Goal: Task Accomplishment & Management: Manage account settings

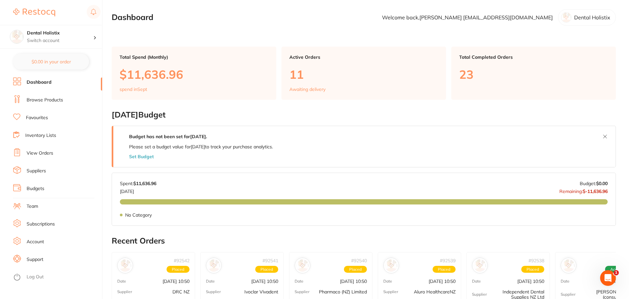
click at [214, 15] on section "Dashboard Welcome back, [PERSON_NAME] [EMAIL_ADDRESS][DOMAIN_NAME] Dental Holis…" at bounding box center [364, 17] width 504 height 16
click at [41, 154] on link "View Orders" at bounding box center [40, 153] width 27 height 7
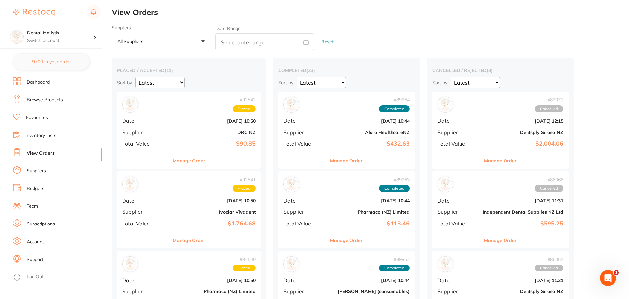
click at [201, 43] on button "All suppliers +0" at bounding box center [161, 42] width 98 height 18
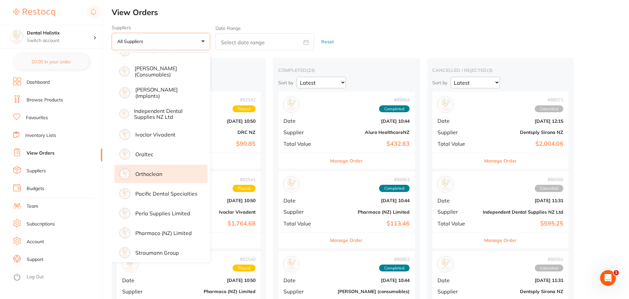
scroll to position [195, 0]
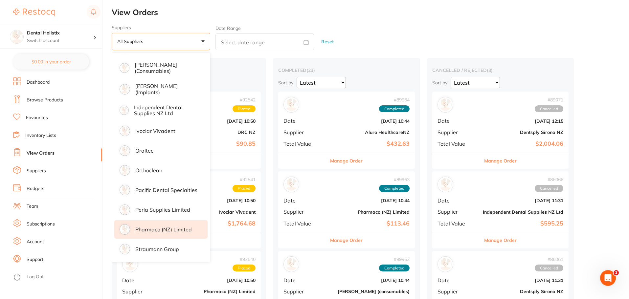
click at [171, 230] on p "Pharmaco (NZ) Limited" at bounding box center [163, 229] width 56 height 6
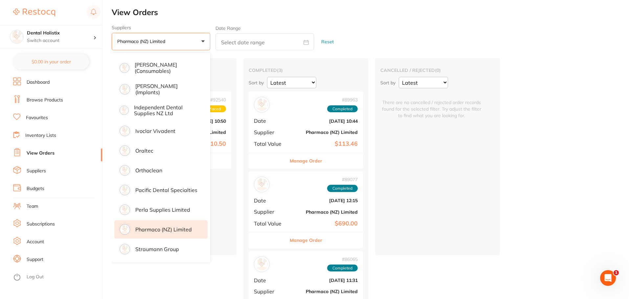
click at [422, 17] on main "View Orders Suppliers Pharmaco ([GEOGRAPHIC_DATA]) Limited +0 All suppliers Alu…" at bounding box center [370, 168] width 517 height 336
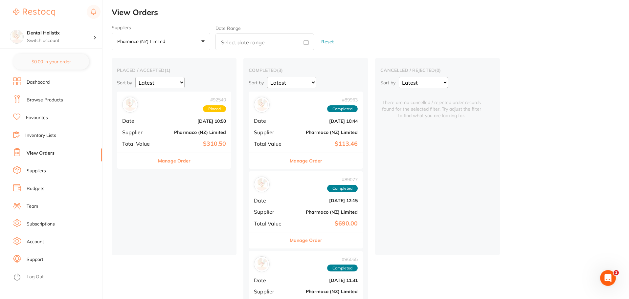
click at [162, 126] on div "# 92540 Placed Date [DATE] 10:50 Supplier Pharmaco (NZ) Limited Total Value $31…" at bounding box center [174, 122] width 114 height 61
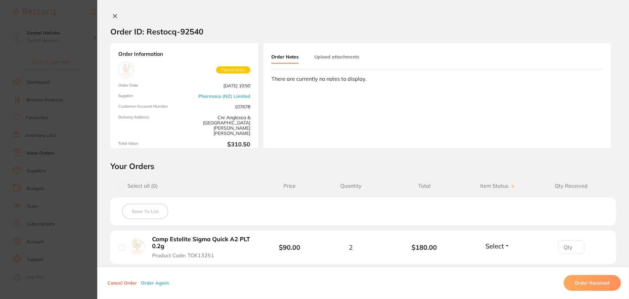
click at [113, 16] on icon at bounding box center [115, 16] width 4 height 4
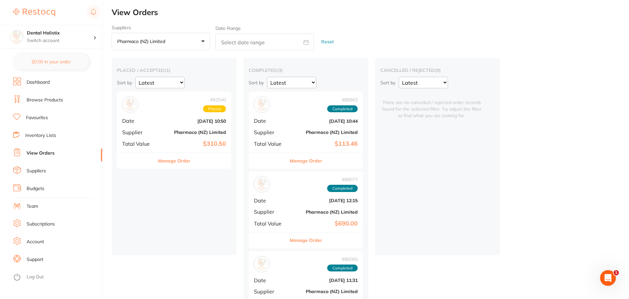
click at [287, 125] on div "# 89963 Completed Date [DATE] 10:44 Supplier Pharmaco (NZ) Limited Total Value …" at bounding box center [305, 122] width 114 height 61
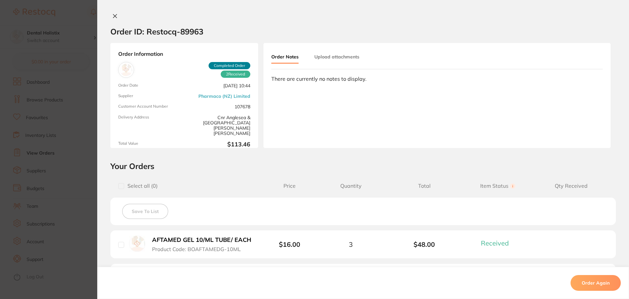
click at [48, 72] on section "Order ID: Restocq- 89963 Order Information 2 Received Completed Order Order Dat…" at bounding box center [314, 149] width 629 height 299
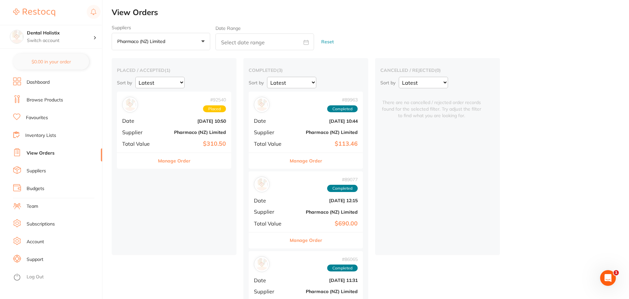
click at [301, 137] on div "# 89963 Completed Date [DATE] 10:44 Supplier Pharmaco (NZ) Limited Total Value …" at bounding box center [305, 122] width 114 height 61
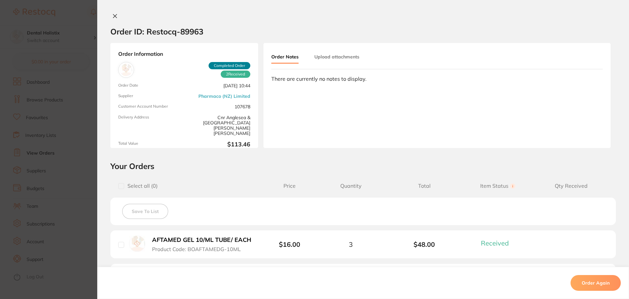
click at [114, 20] on div "Order ID: Restocq- 89963" at bounding box center [156, 31] width 93 height 23
click at [114, 16] on icon at bounding box center [115, 16] width 4 height 4
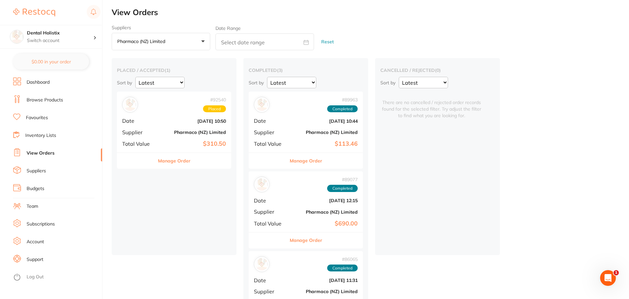
click at [286, 121] on span "Date" at bounding box center [270, 121] width 33 height 6
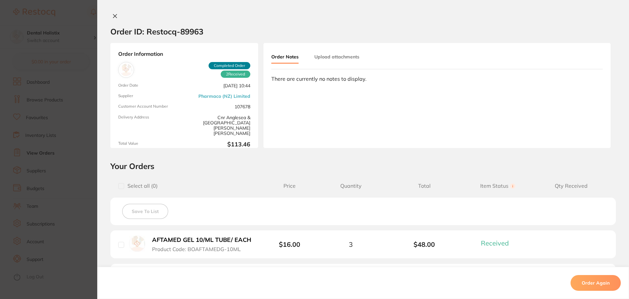
click at [64, 84] on section "Order ID: Restocq- 89963 Order Information 2 Received Completed Order Order Dat…" at bounding box center [314, 149] width 629 height 299
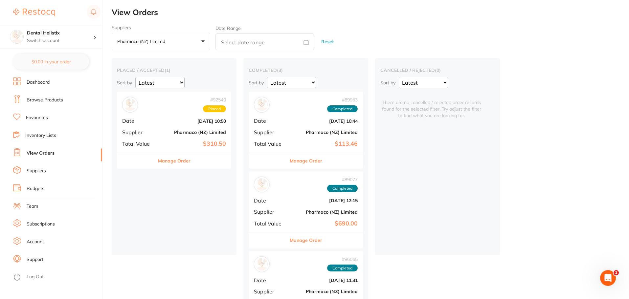
click at [309, 202] on b "[DATE] 12:15" at bounding box center [325, 200] width 66 height 5
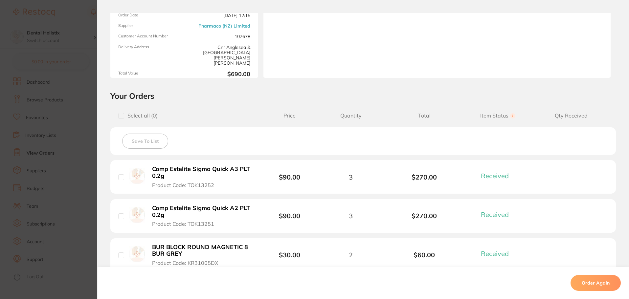
scroll to position [164, 0]
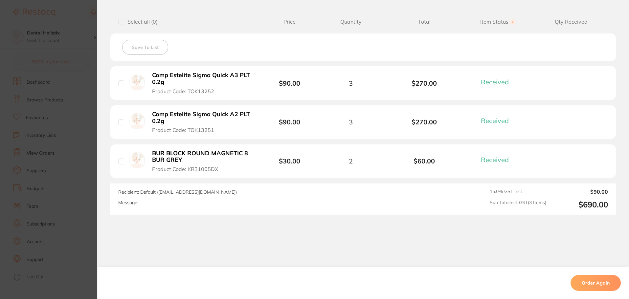
click at [46, 197] on section "Order ID: Restocq- 89077 Order Information 3 Received Completed Order Order Dat…" at bounding box center [314, 149] width 629 height 299
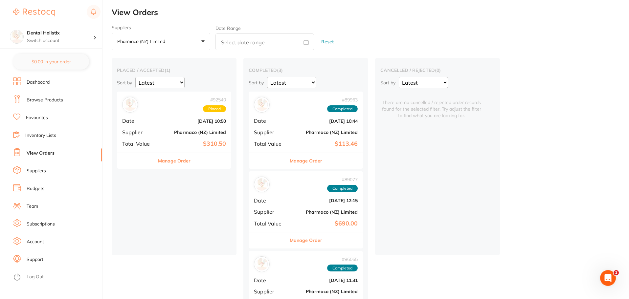
click at [199, 39] on button "Pharmaco (NZ) Limited +0" at bounding box center [161, 42] width 98 height 18
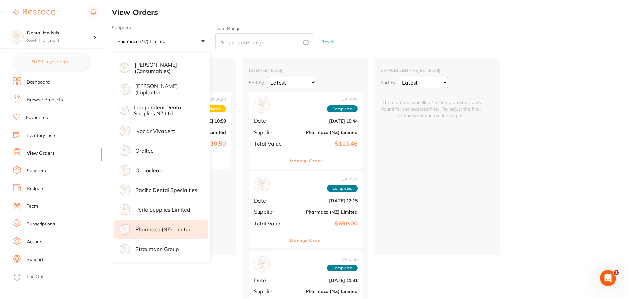
click at [174, 230] on p "Pharmaco (NZ) Limited" at bounding box center [163, 229] width 56 height 6
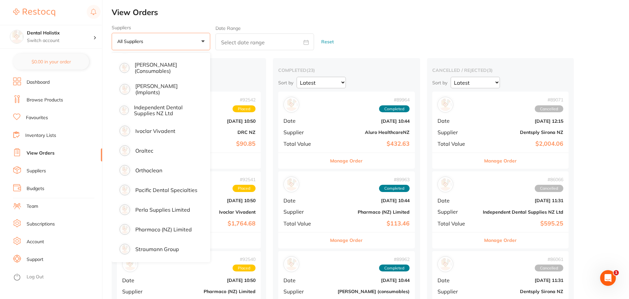
drag, startPoint x: 431, startPoint y: 18, endPoint x: 288, endPoint y: 76, distance: 155.1
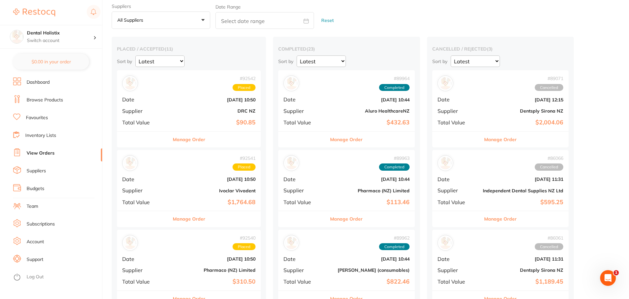
scroll to position [33, 0]
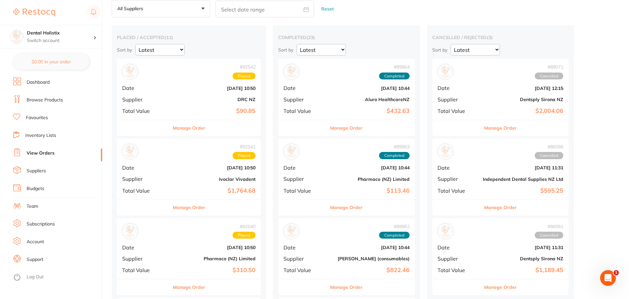
click at [181, 99] on b "DRC NZ" at bounding box center [212, 99] width 85 height 5
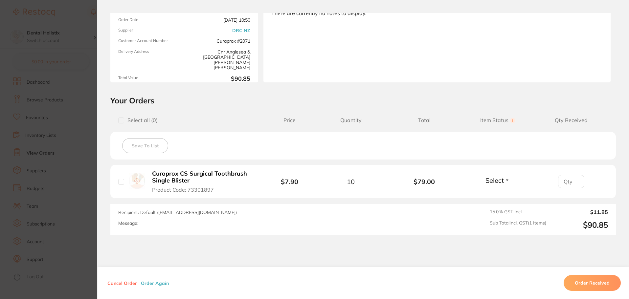
click at [70, 143] on section "Order ID: Restocq- 92542 Order Information Placed Order Order Date [DATE] 10:50…" at bounding box center [314, 149] width 629 height 299
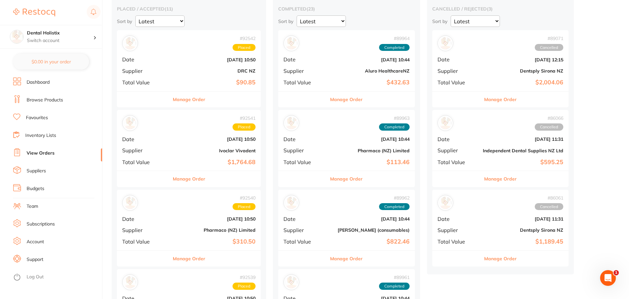
scroll to position [98, 0]
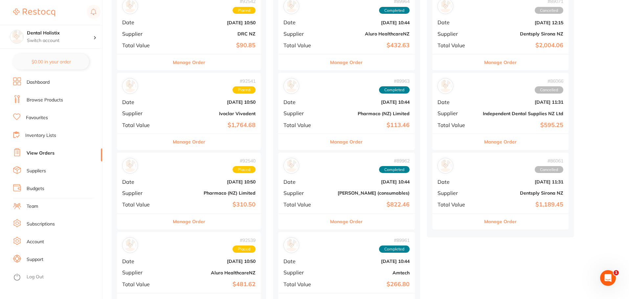
click at [200, 119] on div "# 92541 Placed Date [DATE] 10:50 Supplier Ivoclar Vivadent Total Value $1,764.68" at bounding box center [189, 103] width 144 height 61
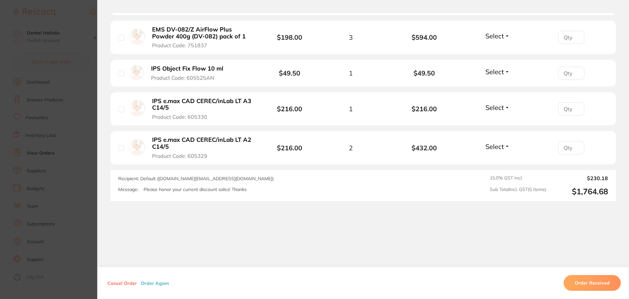
scroll to position [131, 0]
click at [32, 188] on section "Order ID: Restocq- 92541 Order Information Placed Order Order Date [DATE] 10:50…" at bounding box center [314, 149] width 629 height 299
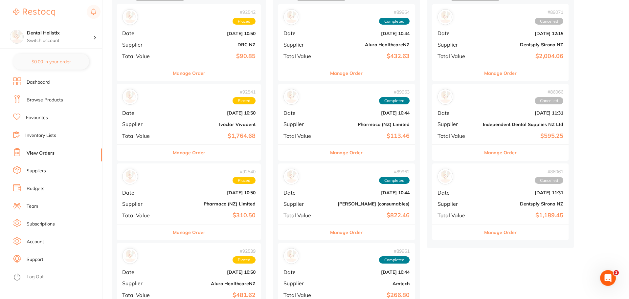
scroll to position [98, 0]
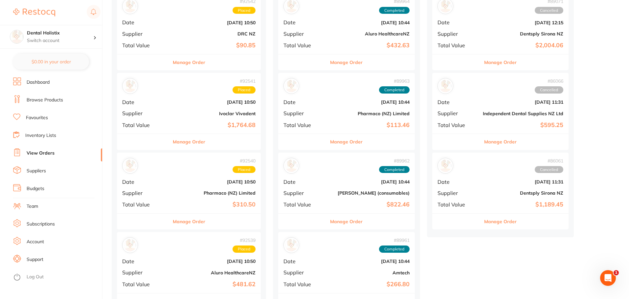
click at [186, 183] on b "[DATE] 10:50" at bounding box center [212, 181] width 85 height 5
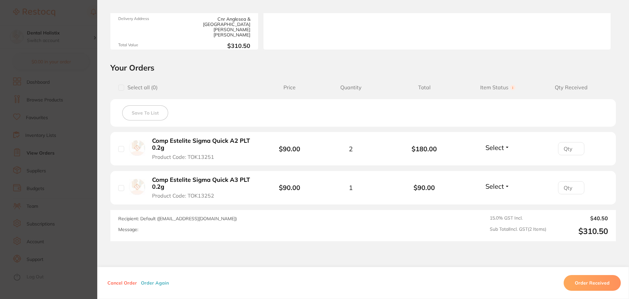
click at [84, 201] on section "Order ID: Restocq- 92540 Order Information Placed Order Order Date [DATE] 10:50…" at bounding box center [314, 149] width 629 height 299
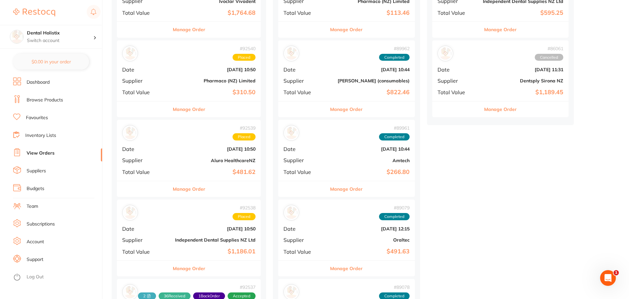
scroll to position [230, 0]
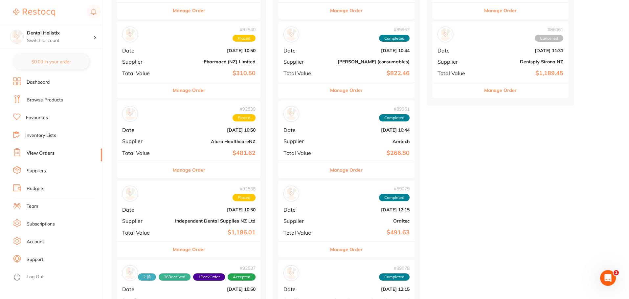
click at [181, 145] on div "# 92539 Placed Date [DATE] 10:50 Supplier Aluro HealthcareNZ Total Value $481.62" at bounding box center [189, 131] width 144 height 61
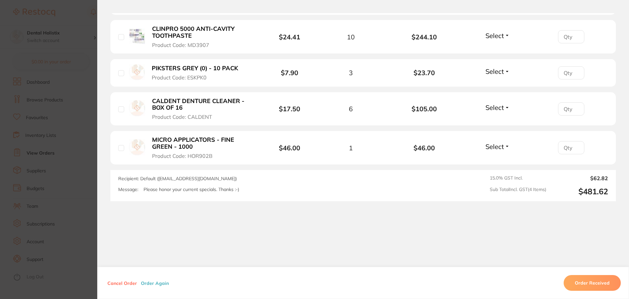
click at [73, 143] on section "Order ID: Restocq- 92539 Order Information Placed Order Order Date [DATE] 10:50…" at bounding box center [314, 149] width 629 height 299
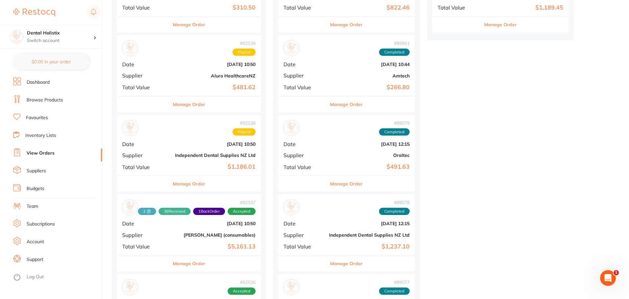
click at [134, 138] on div "# 92538 Placed Date [DATE] 10:50 Supplier Independent Dental Supplies NZ Ltd To…" at bounding box center [189, 145] width 144 height 61
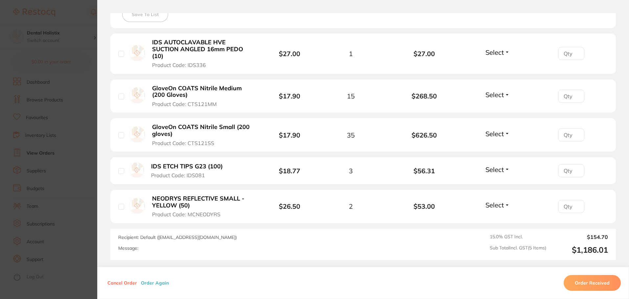
click at [89, 181] on section "Order ID: Restocq- 92538 Order Information Placed Order Order Date [DATE] 10:50…" at bounding box center [314, 149] width 629 height 299
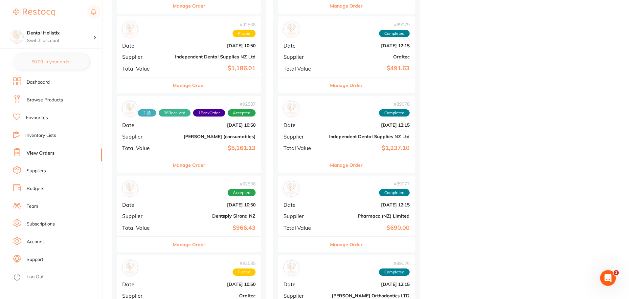
click at [149, 122] on div "# 92537 2 36 Received 1 Back Order Accepted Date [DATE] 10:50 Supplier [PERSON_…" at bounding box center [189, 126] width 144 height 61
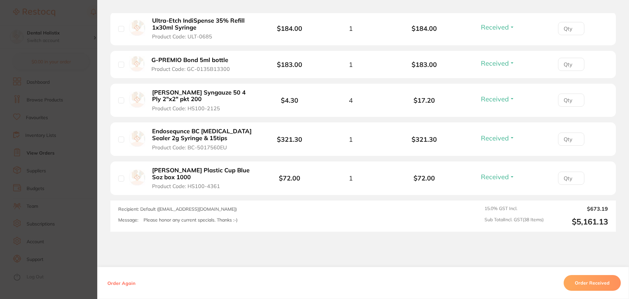
click at [73, 181] on section "Order ID: Restocq- 92537 Order Information 36 Received 1 Back Order Accepted Or…" at bounding box center [314, 149] width 629 height 299
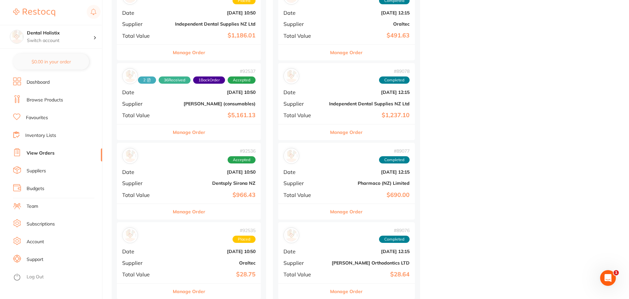
click at [180, 182] on b "Dentsply Sirona NZ" at bounding box center [212, 183] width 85 height 5
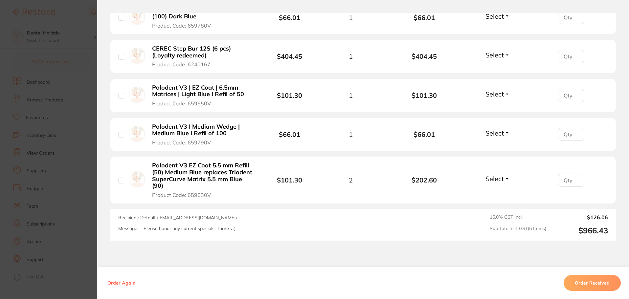
click at [87, 173] on section "Order ID: Restocq- 92536 Order Information Accepted Order Order Date [DATE] 10:…" at bounding box center [314, 149] width 629 height 299
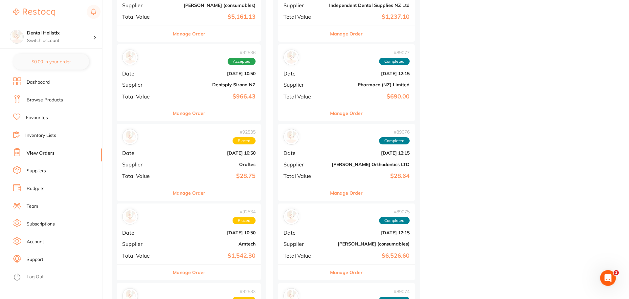
click at [201, 164] on b "Oraltec" at bounding box center [212, 164] width 85 height 5
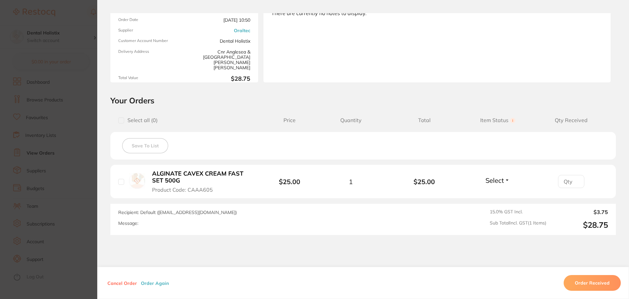
click at [76, 195] on section "Order ID: Restocq- 92535 Order Information Placed Order Order Date [DATE] 10:50…" at bounding box center [314, 149] width 629 height 299
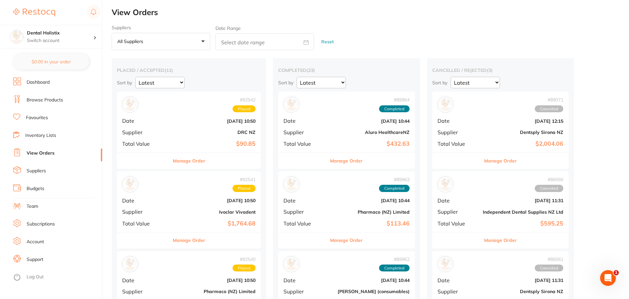
click at [186, 43] on button "All suppliers +0" at bounding box center [161, 42] width 98 height 18
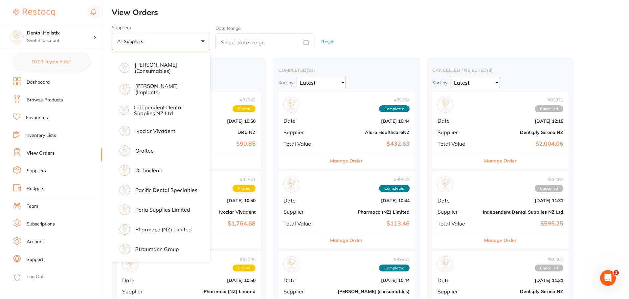
click at [33, 123] on ul "Dashboard Browse Products Favourites Inventory Lists View Orders Suppliers Budg…" at bounding box center [57, 190] width 89 height 226
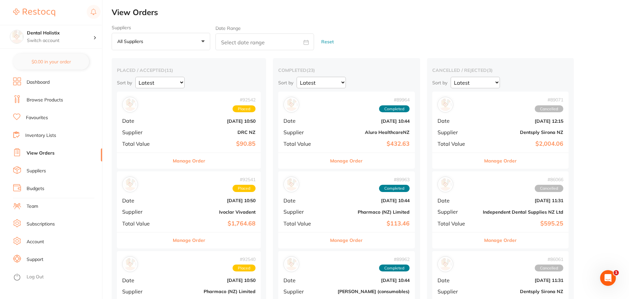
click at [33, 118] on link "Favourites" at bounding box center [37, 118] width 22 height 7
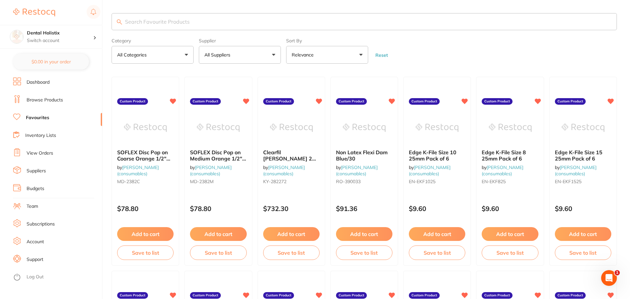
click at [173, 24] on input "search" at bounding box center [364, 21] width 505 height 17
type input "a"
click at [247, 53] on button "All Suppliers" at bounding box center [240, 55] width 82 height 18
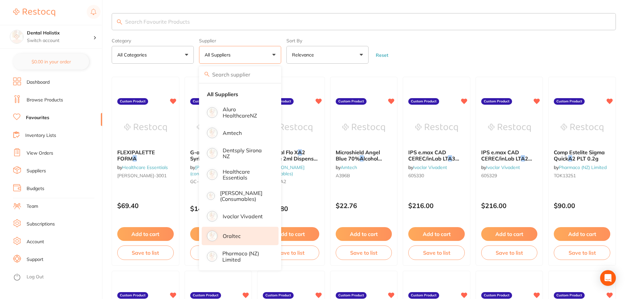
scroll to position [33, 0]
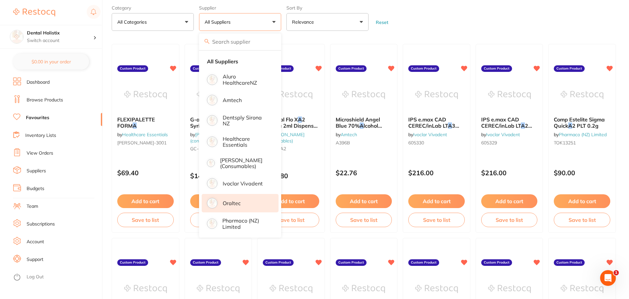
click at [240, 202] on li "Oraltec" at bounding box center [240, 203] width 77 height 18
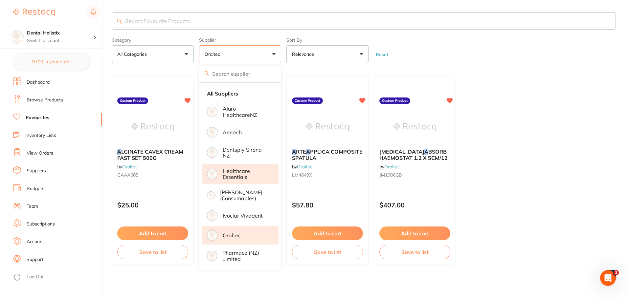
scroll to position [0, 0]
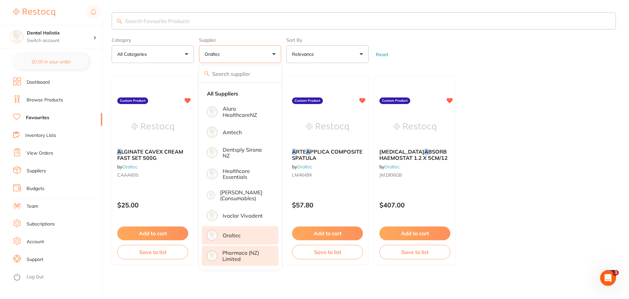
click at [253, 261] on p "Pharmaco (NZ) Limited" at bounding box center [245, 256] width 47 height 12
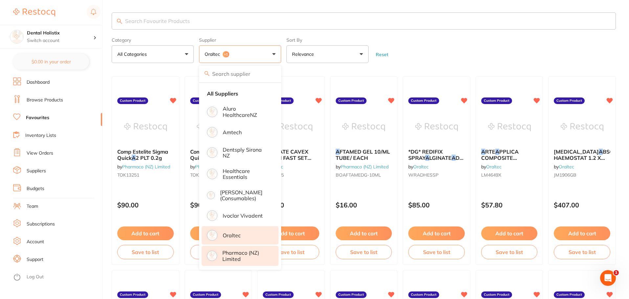
click at [461, 42] on form "Category All Categories All Categories No categories found Clear Category false…" at bounding box center [364, 49] width 504 height 28
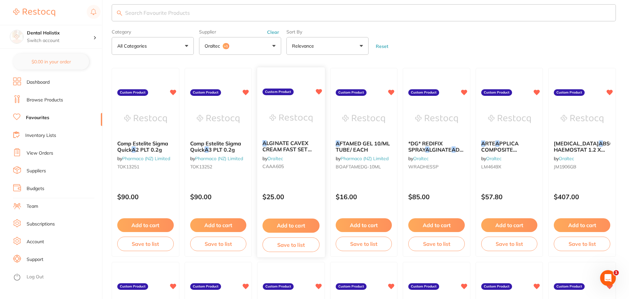
scroll to position [42, 0]
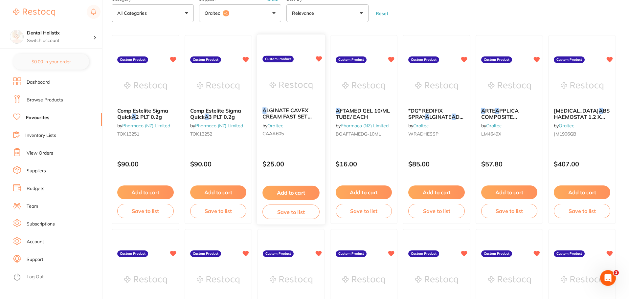
click at [289, 118] on span "LGINATE CAVEX CREAM FAST SET 500G" at bounding box center [286, 116] width 49 height 19
